Goal: Information Seeking & Learning: Learn about a topic

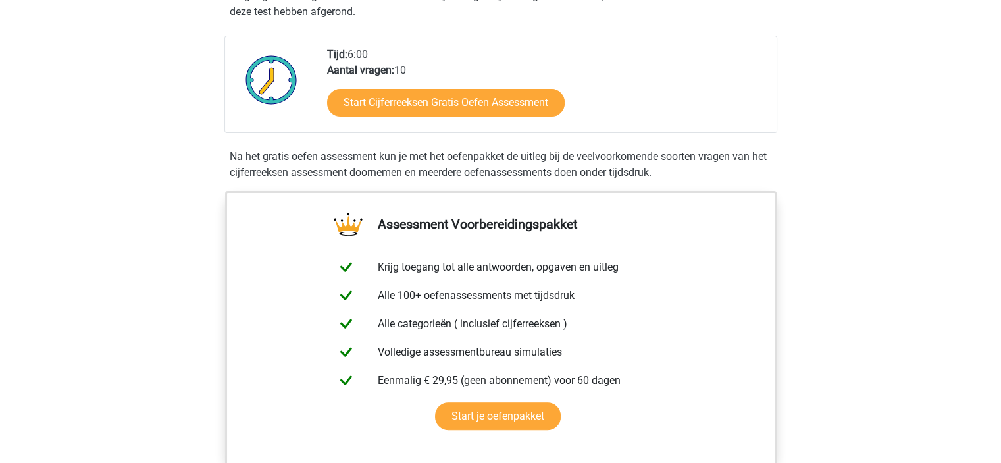
scroll to position [319, 0]
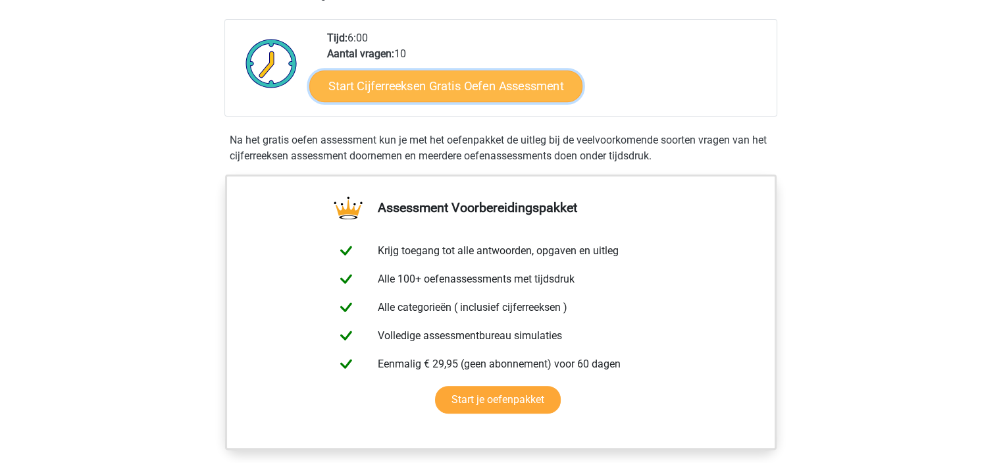
click at [476, 97] on link "Start Cijferreeksen Gratis Oefen Assessment" at bounding box center [445, 86] width 273 height 32
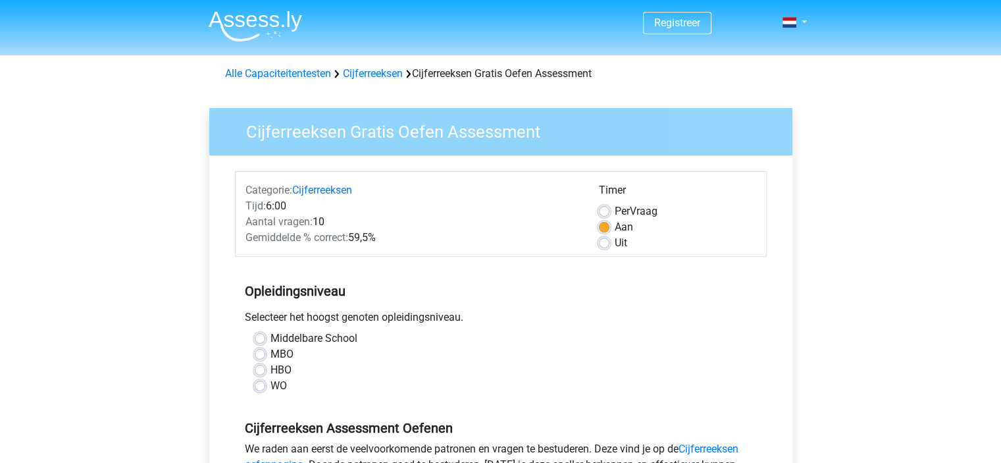
click at [271, 338] on label "Middelbare School" at bounding box center [314, 339] width 87 height 16
click at [257, 338] on input "Middelbare School" at bounding box center [260, 337] width 11 height 13
radio input "true"
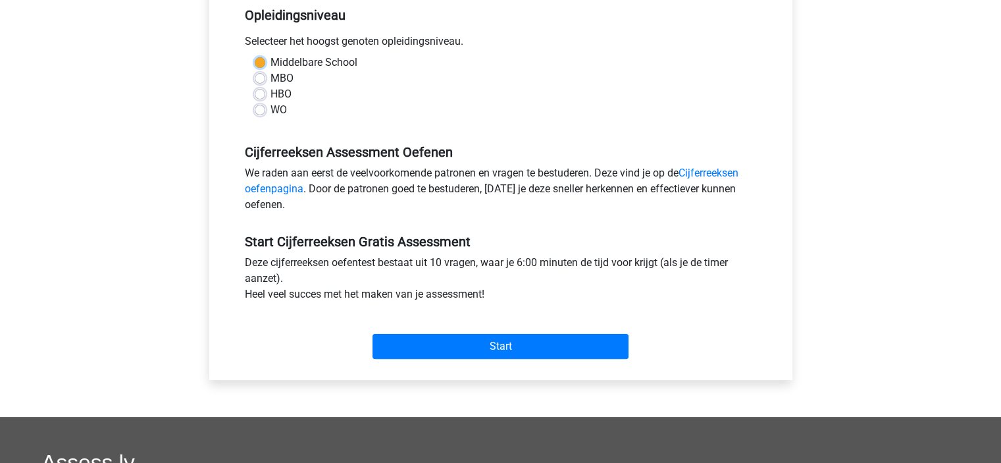
scroll to position [284, 0]
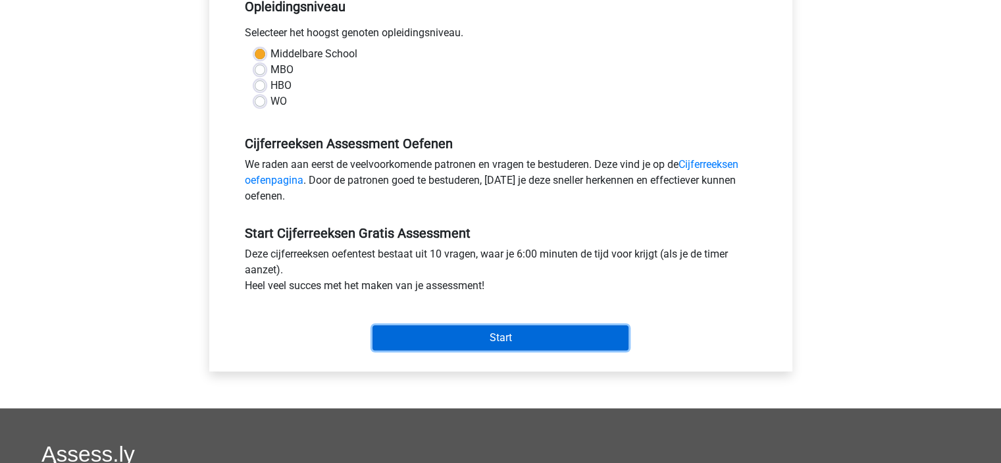
click at [490, 338] on input "Start" at bounding box center [501, 337] width 256 height 25
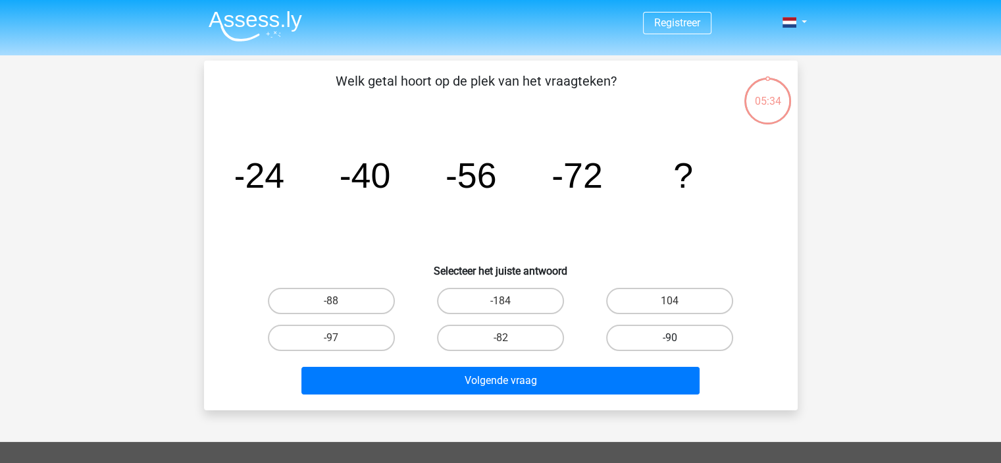
click at [683, 333] on label "-90" at bounding box center [669, 338] width 127 height 26
click at [679, 338] on input "-90" at bounding box center [674, 342] width 9 height 9
radio input "true"
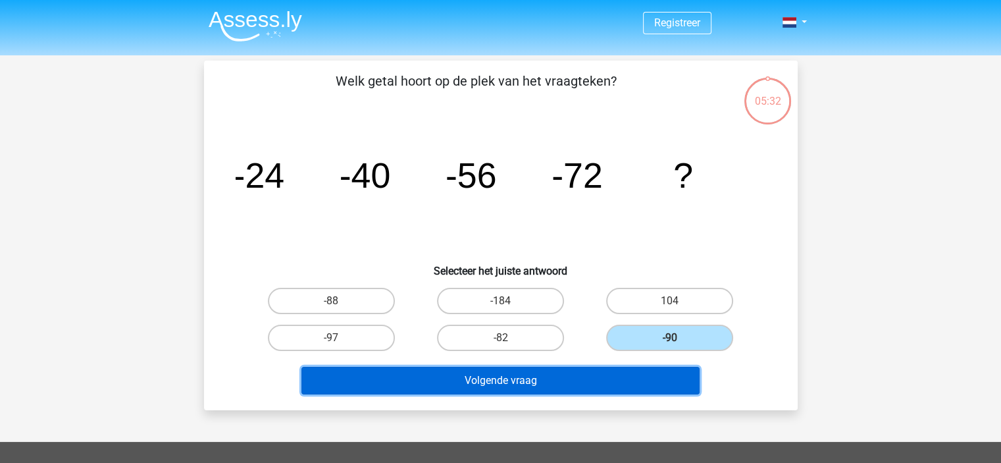
click at [549, 377] on button "Volgende vraag" at bounding box center [501, 381] width 398 height 28
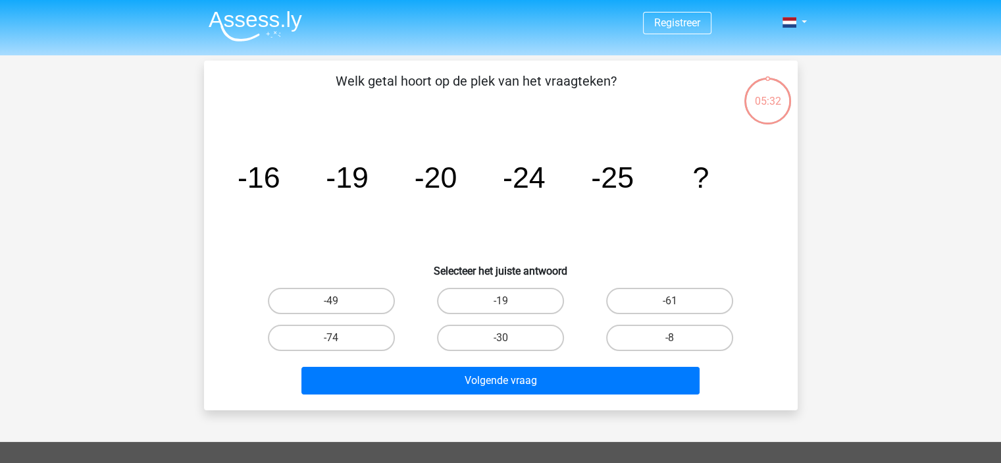
scroll to position [61, 0]
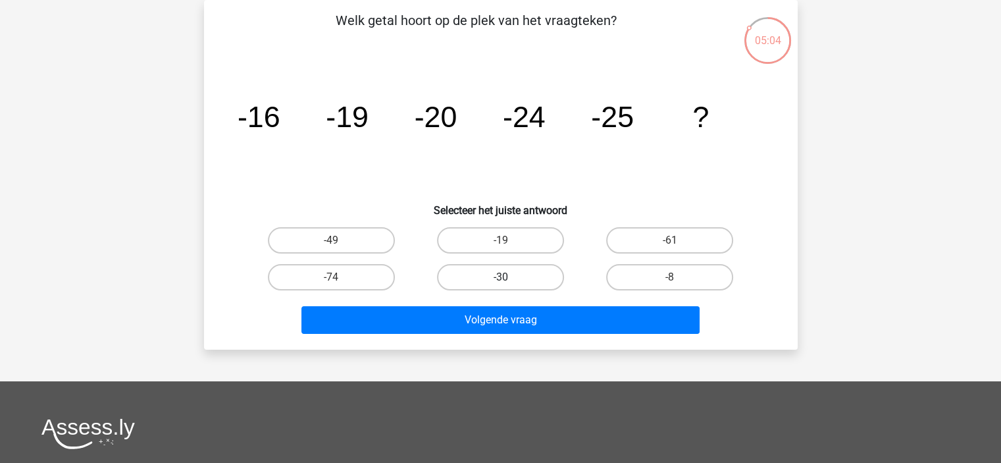
click at [514, 284] on label "-30" at bounding box center [500, 277] width 127 height 26
click at [509, 284] on input "-30" at bounding box center [504, 281] width 9 height 9
radio input "true"
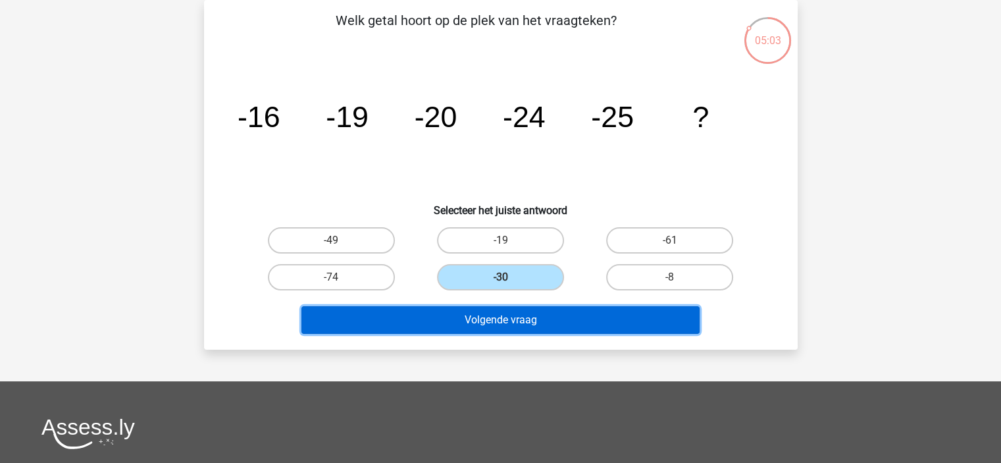
click at [516, 315] on button "Volgende vraag" at bounding box center [501, 320] width 398 height 28
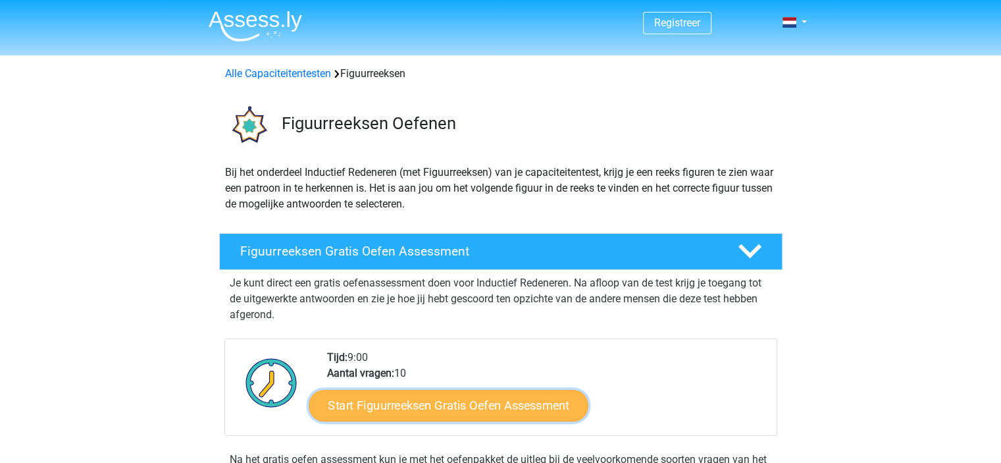
click at [464, 397] on link "Start Figuurreeksen Gratis Oefen Assessment" at bounding box center [448, 405] width 279 height 32
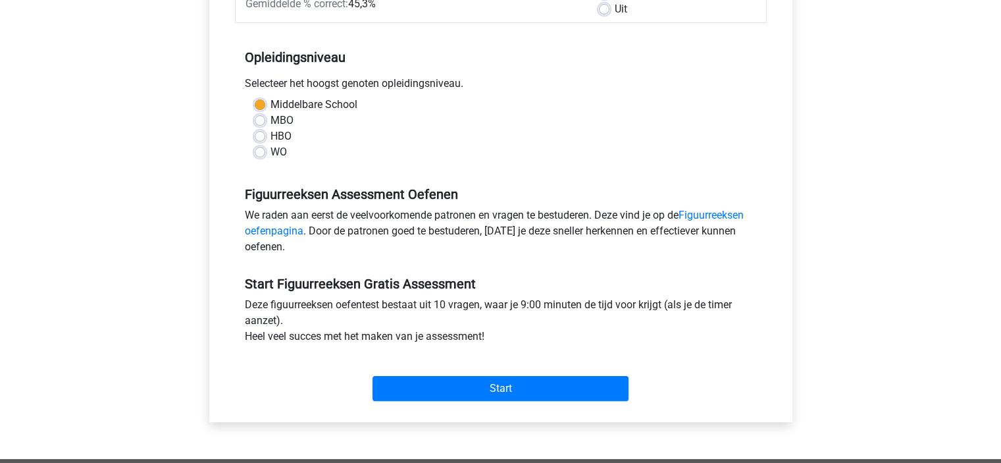
scroll to position [281, 0]
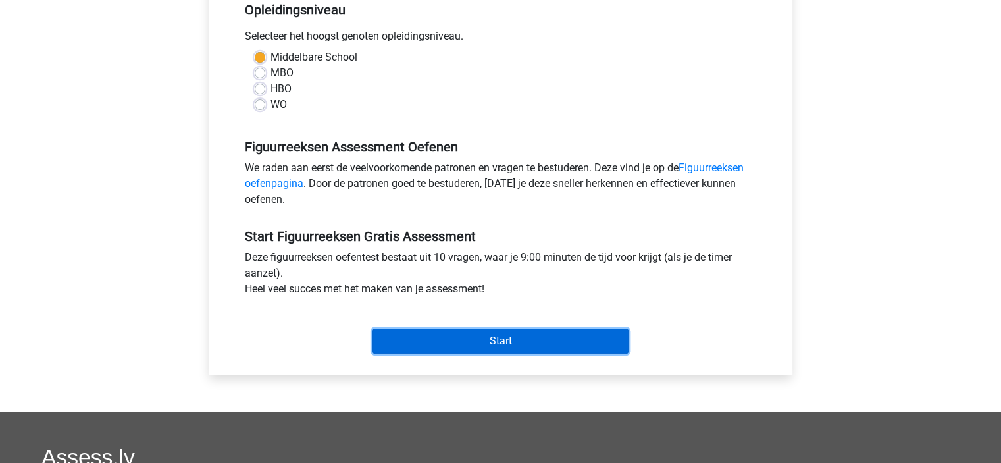
click at [479, 341] on input "Start" at bounding box center [501, 341] width 256 height 25
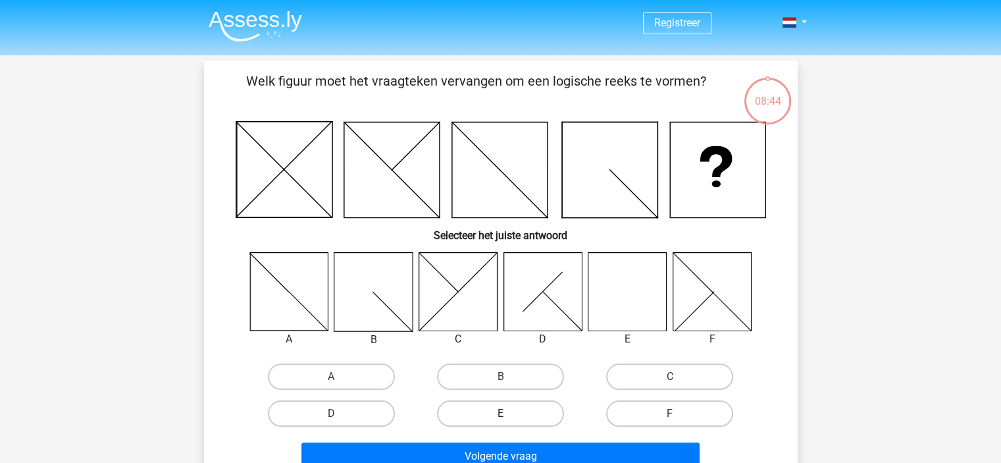
click at [479, 413] on label "E" at bounding box center [500, 413] width 127 height 26
click at [500, 413] on input "E" at bounding box center [504, 417] width 9 height 9
radio input "true"
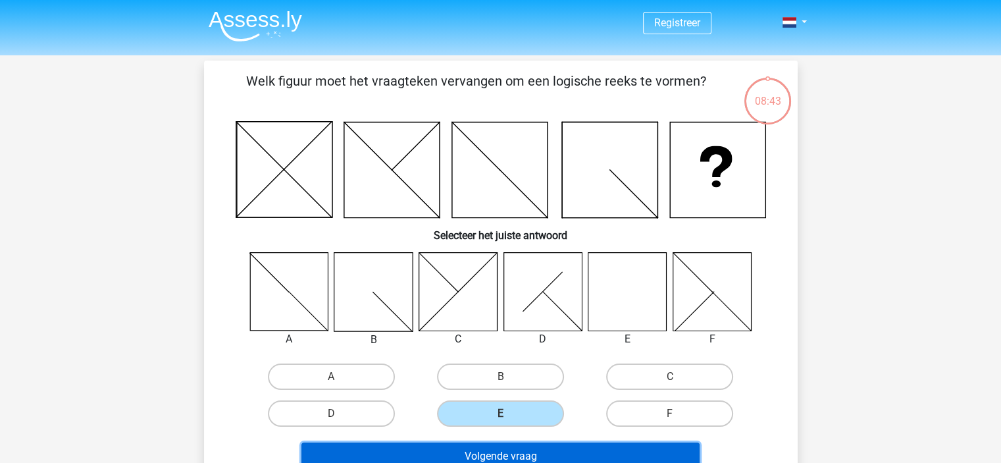
click at [491, 458] on button "Volgende vraag" at bounding box center [501, 456] width 398 height 28
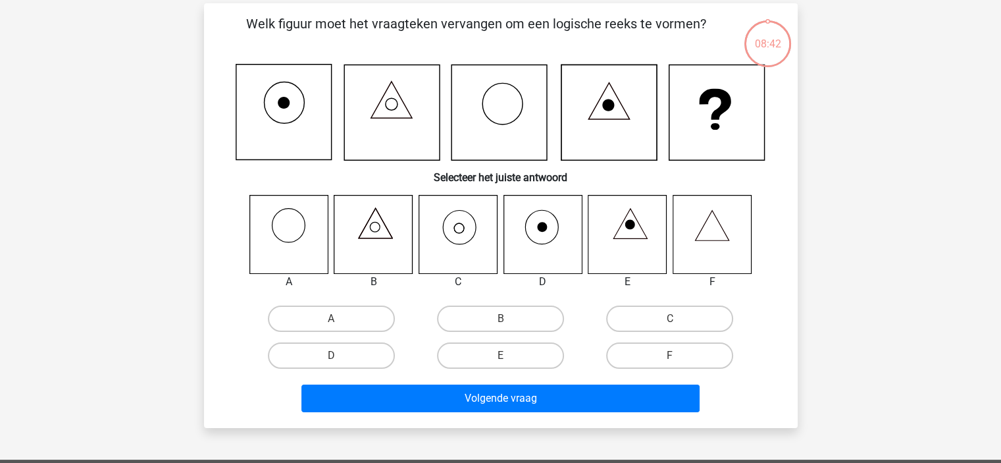
scroll to position [61, 0]
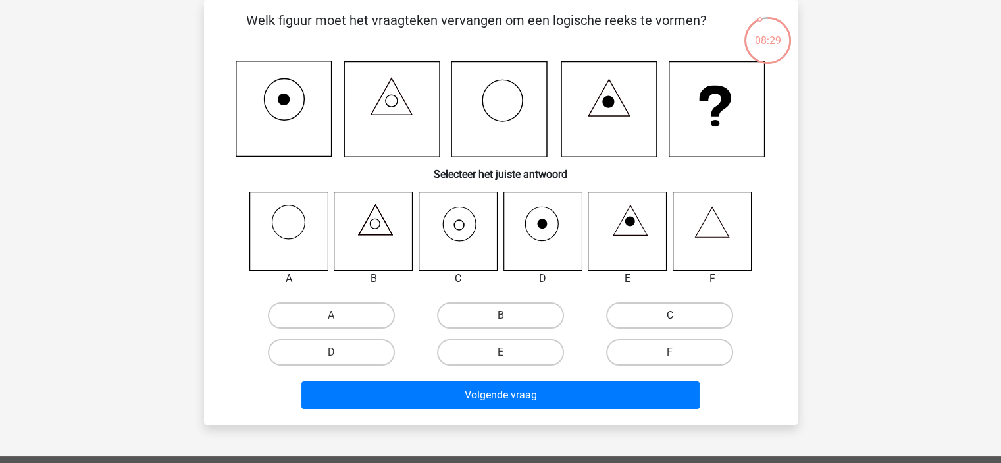
click at [632, 315] on label "C" at bounding box center [669, 315] width 127 height 26
click at [670, 315] on input "C" at bounding box center [674, 319] width 9 height 9
radio input "true"
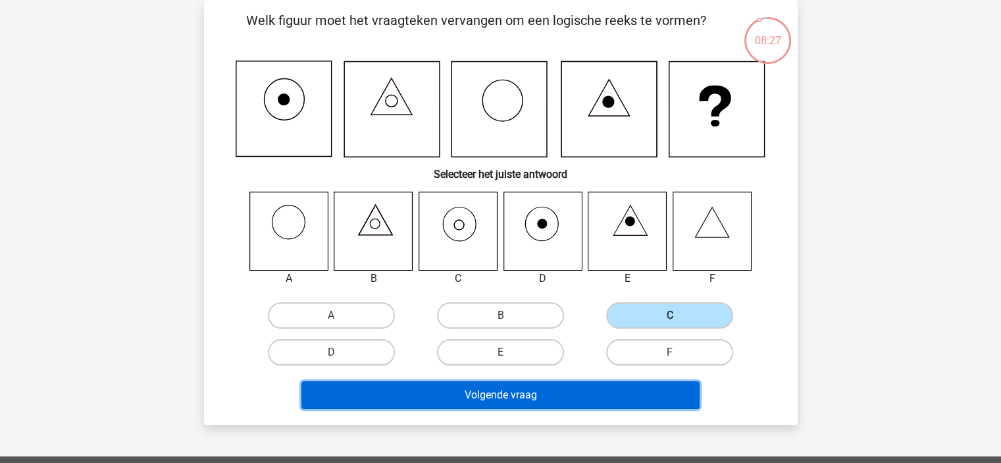
click at [512, 394] on button "Volgende vraag" at bounding box center [501, 395] width 398 height 28
